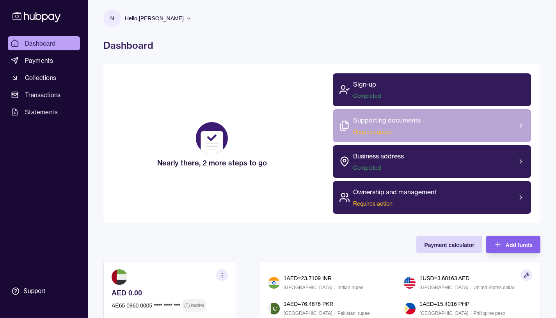
click at [380, 131] on span "Requires action" at bounding box center [386, 132] width 67 height 8
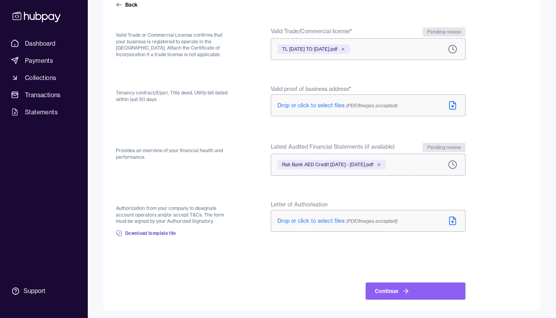
scroll to position [85, 0]
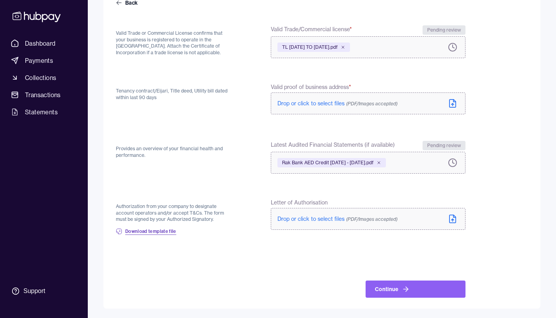
click at [157, 231] on span "Download template file" at bounding box center [150, 231] width 51 height 6
click at [512, 228] on form "Back Valid Trade or Commercial License confirms that your business is registere…" at bounding box center [322, 148] width 412 height 299
click at [119, 2] on icon at bounding box center [119, 3] width 6 height 6
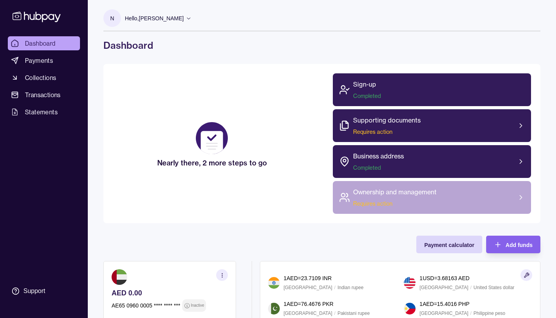
click at [373, 204] on span "Requires action" at bounding box center [394, 204] width 83 height 8
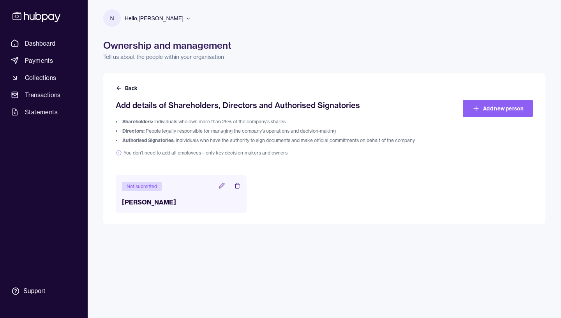
click at [221, 186] on icon at bounding box center [221, 185] width 5 height 5
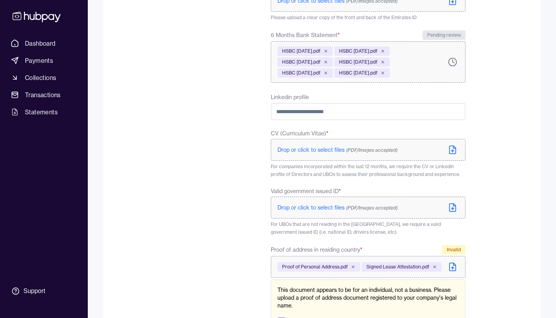
scroll to position [339, 0]
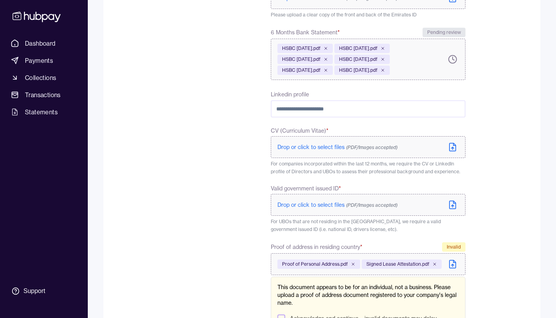
click at [454, 204] on icon at bounding box center [452, 204] width 9 height 9
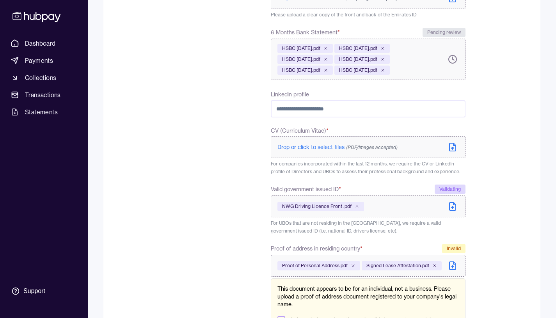
click at [450, 207] on icon at bounding box center [452, 206] width 9 height 9
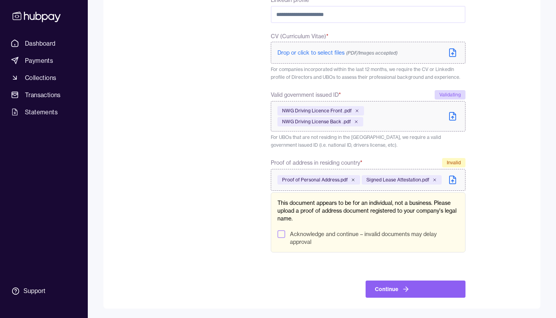
scroll to position [416, 0]
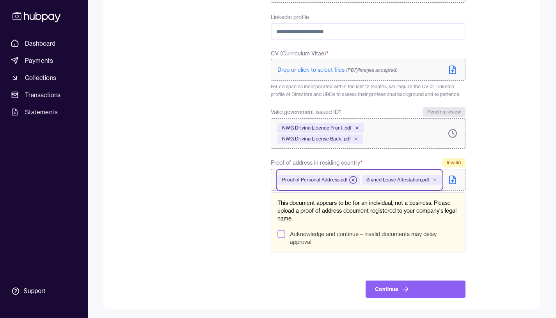
click at [352, 179] on icon at bounding box center [352, 179] width 5 height 5
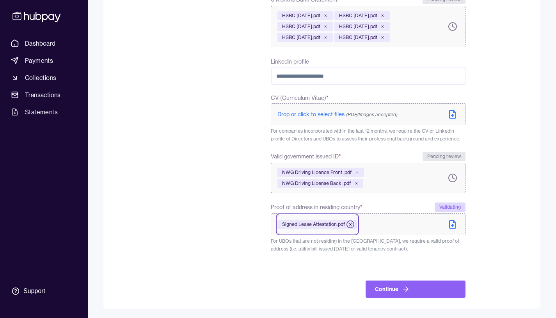
click at [351, 224] on icon at bounding box center [350, 224] width 5 height 5
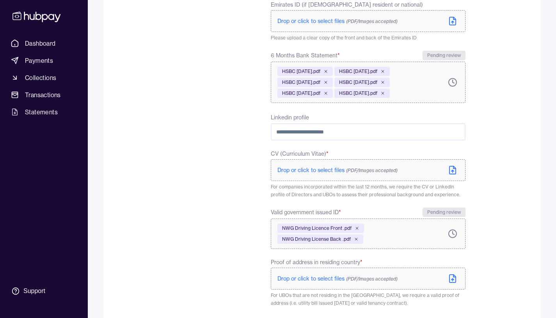
scroll to position [370, 0]
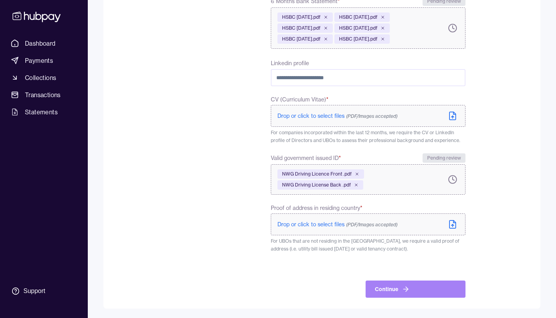
click at [385, 289] on button "Continue" at bounding box center [415, 288] width 100 height 17
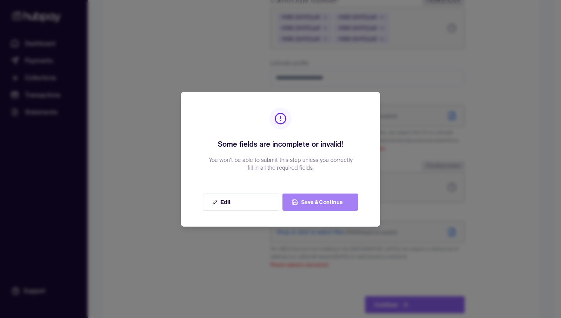
click at [315, 202] on button "Save & Continue" at bounding box center [321, 201] width 76 height 17
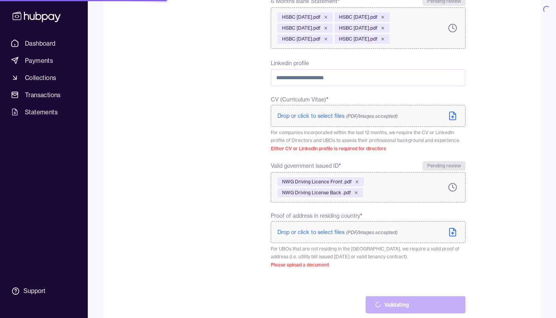
scroll to position [353, 0]
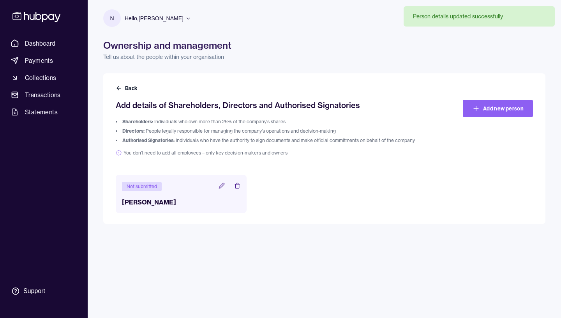
click at [220, 186] on icon at bounding box center [222, 185] width 6 height 6
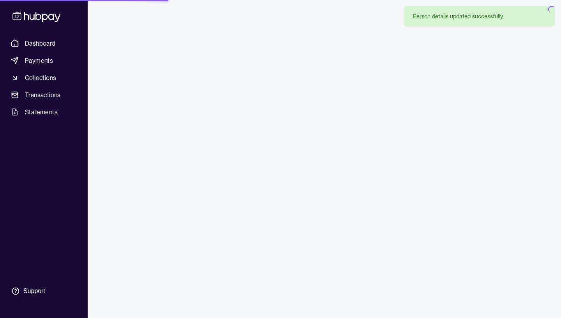
type input "**********"
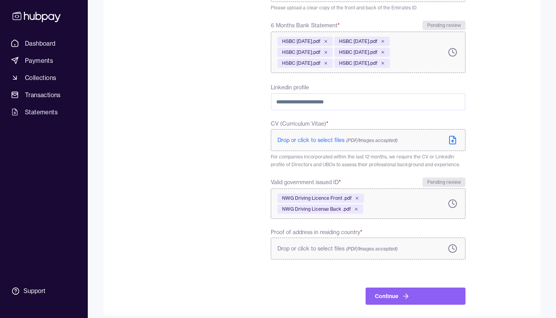
scroll to position [353, 0]
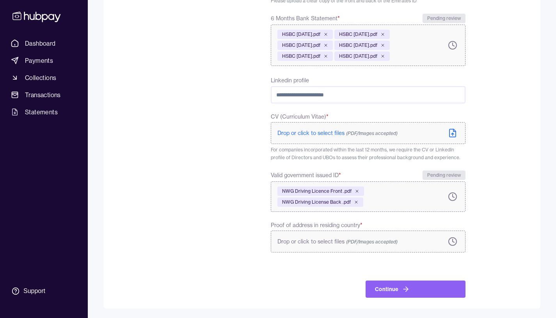
click at [453, 240] on icon at bounding box center [452, 241] width 9 height 9
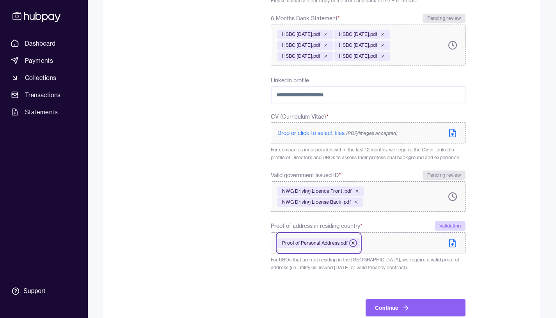
click at [352, 243] on icon at bounding box center [353, 243] width 2 height 2
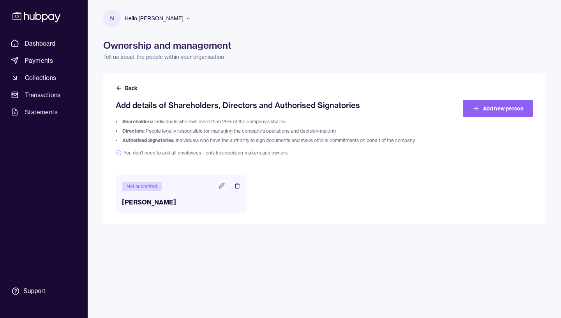
click at [221, 186] on icon at bounding box center [222, 185] width 6 height 6
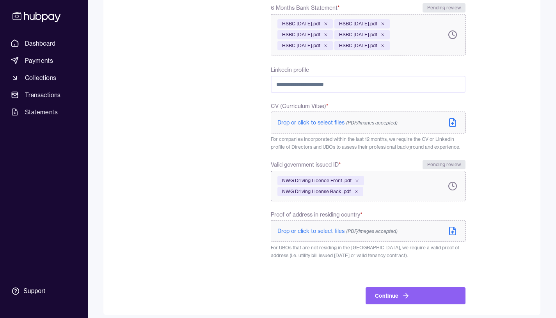
scroll to position [370, 0]
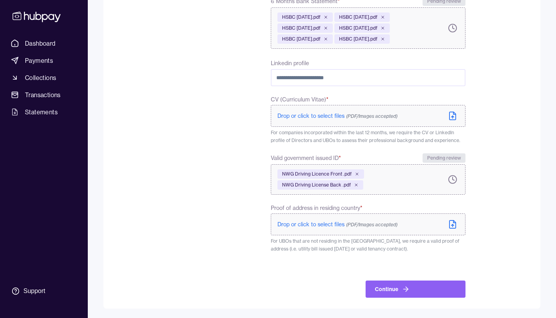
click at [452, 225] on icon at bounding box center [452, 224] width 2 height 1
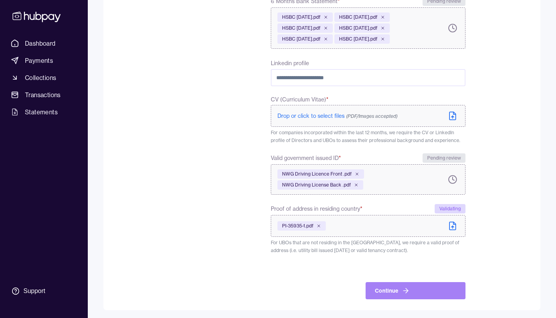
click at [388, 291] on button "Continue" at bounding box center [415, 290] width 100 height 17
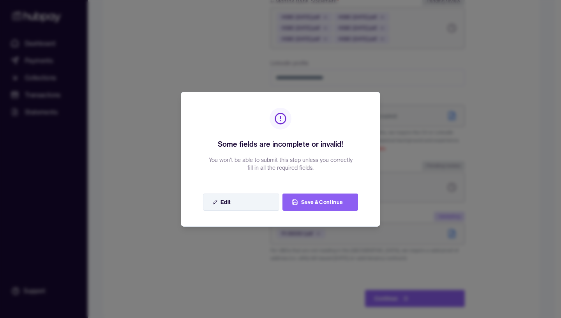
click at [225, 200] on button "Edit" at bounding box center [241, 201] width 76 height 17
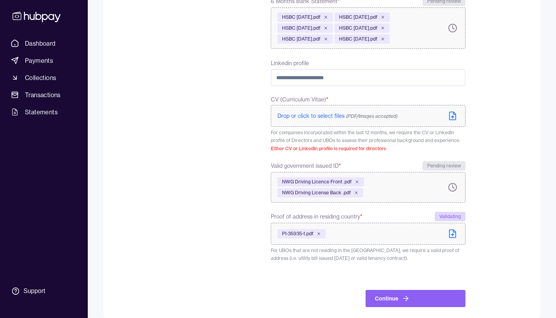
click at [451, 113] on icon at bounding box center [452, 115] width 9 height 9
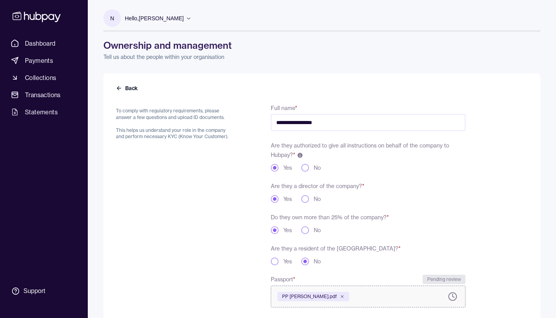
scroll to position [356, 0]
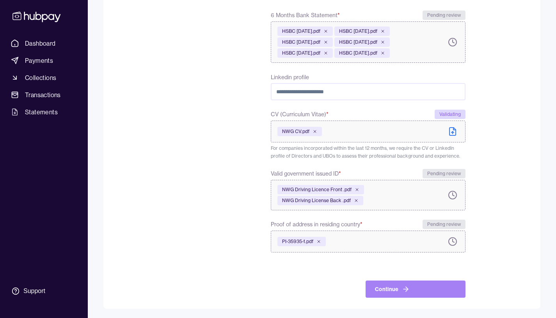
click at [402, 287] on icon "submit" at bounding box center [406, 289] width 8 height 8
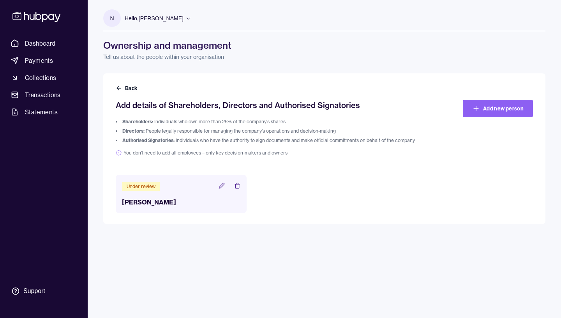
click at [120, 88] on icon at bounding box center [119, 88] width 6 height 6
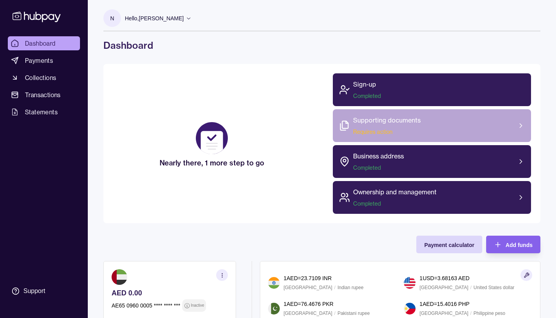
click at [377, 131] on span "Requires action" at bounding box center [386, 132] width 67 height 8
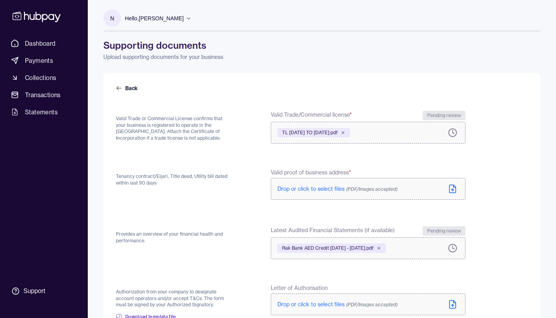
click at [453, 188] on icon at bounding box center [452, 188] width 9 height 9
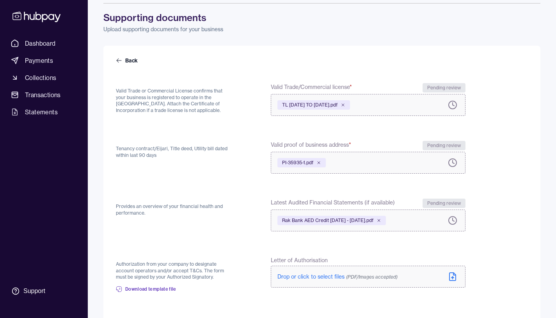
scroll to position [85, 0]
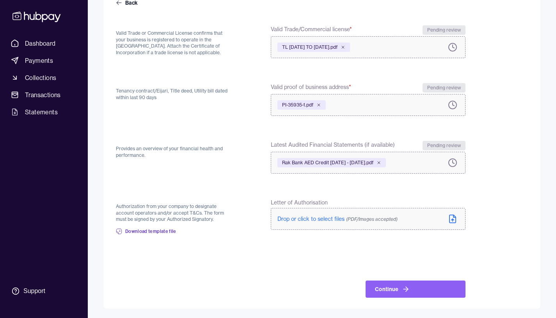
click at [452, 218] on icon at bounding box center [452, 218] width 9 height 9
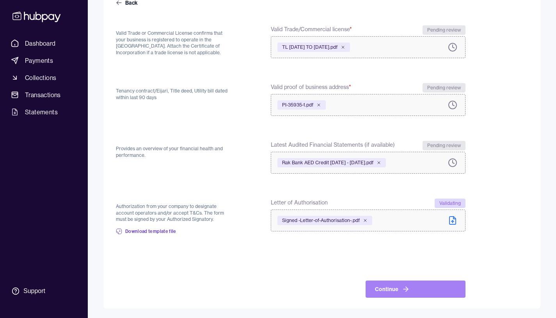
click at [387, 289] on button "Continue" at bounding box center [415, 288] width 100 height 17
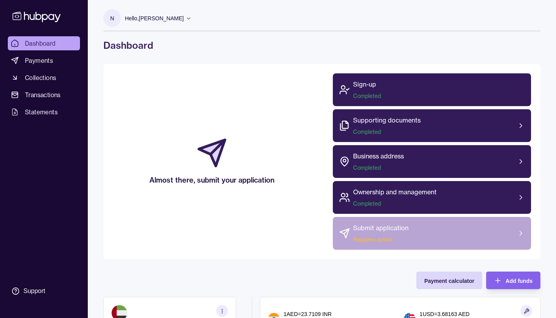
click at [382, 239] on span "Requires action" at bounding box center [380, 239] width 55 height 8
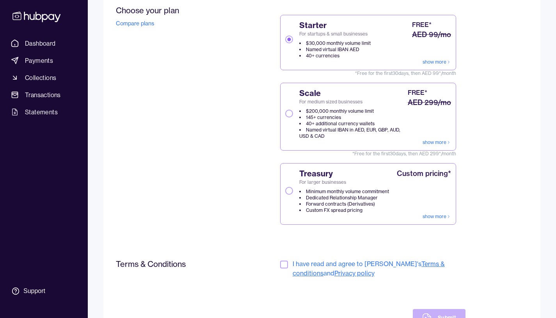
scroll to position [140, 0]
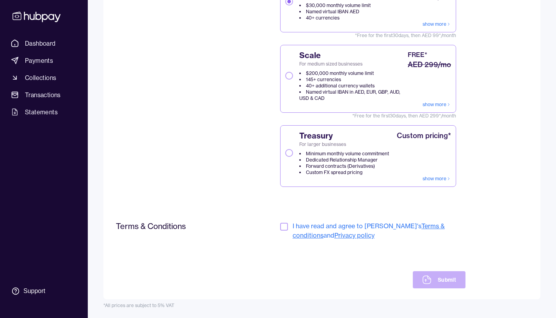
click at [284, 228] on button "button" at bounding box center [284, 227] width 8 height 8
click at [443, 281] on button "Submit" at bounding box center [438, 279] width 53 height 17
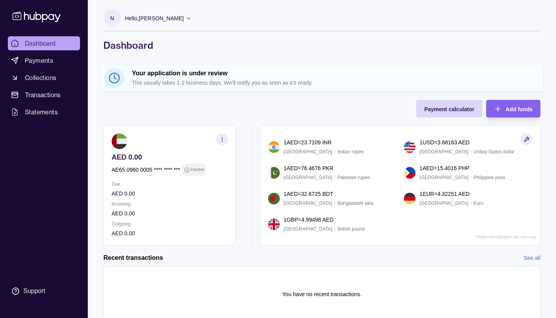
click at [222, 139] on circle "button" at bounding box center [221, 139] width 0 height 0
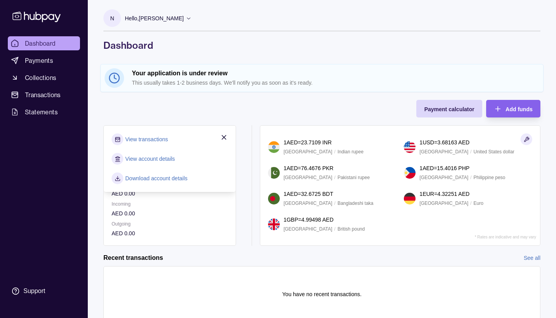
click at [146, 159] on link "View account details" at bounding box center [150, 158] width 50 height 9
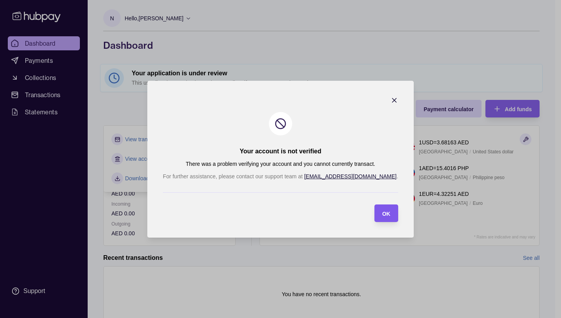
click at [382, 213] on span "OK" at bounding box center [386, 213] width 8 height 6
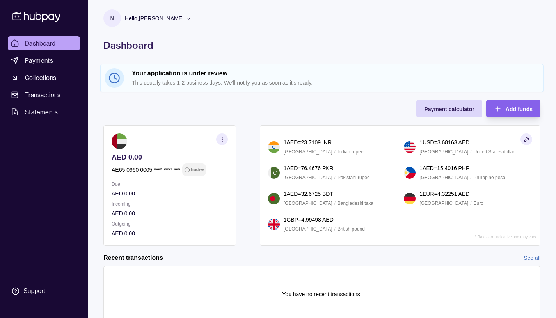
click at [117, 18] on section "N" at bounding box center [112, 18] width 18 height 18
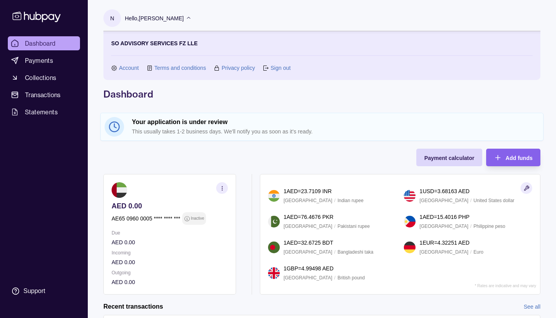
click at [276, 66] on link "Sign out" at bounding box center [280, 68] width 20 height 9
